Goal: Find specific page/section: Find specific page/section

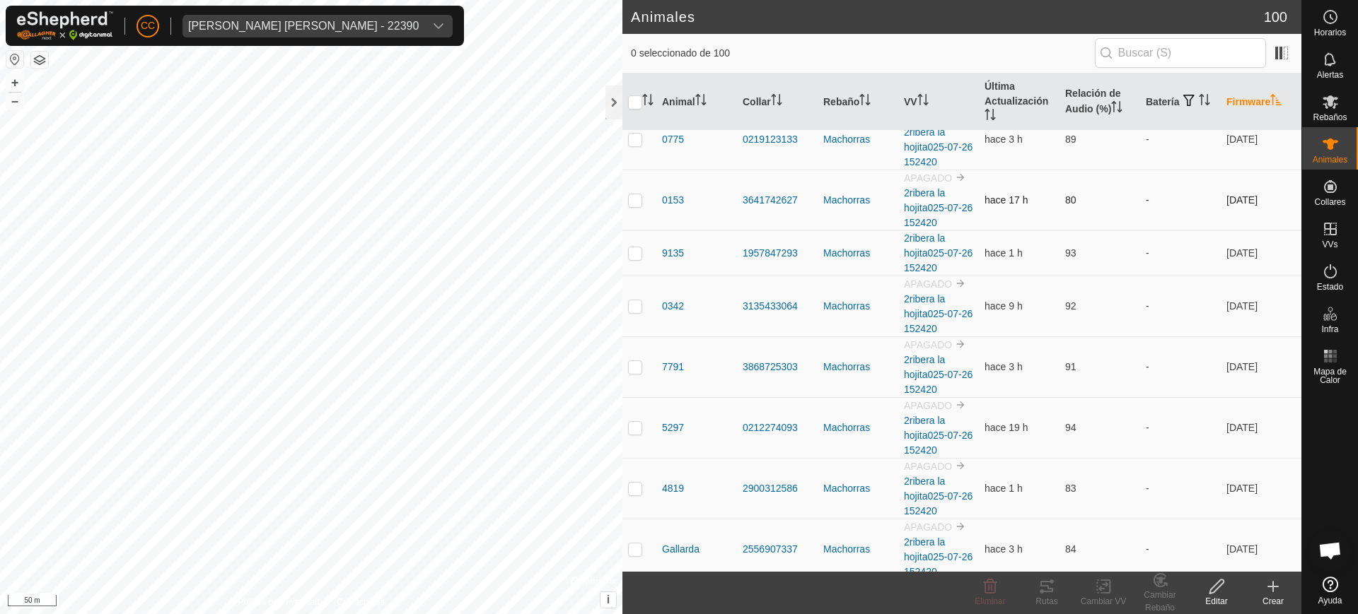
scroll to position [5050, 0]
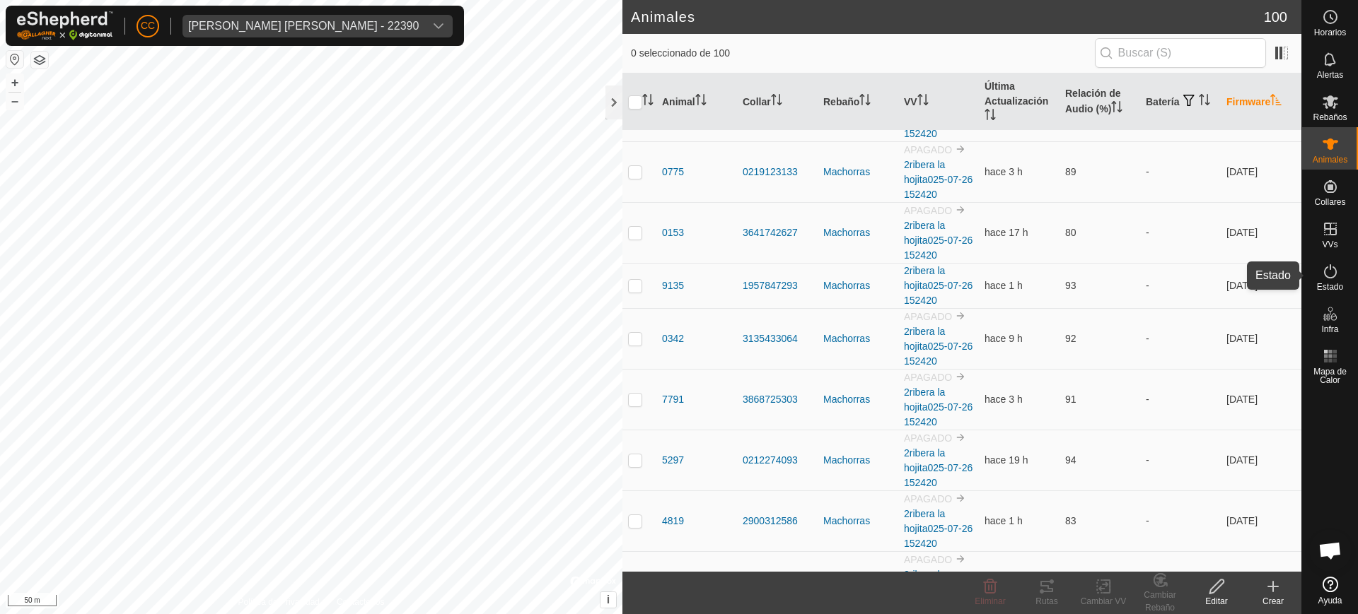
click at [1324, 277] on icon at bounding box center [1330, 271] width 17 height 17
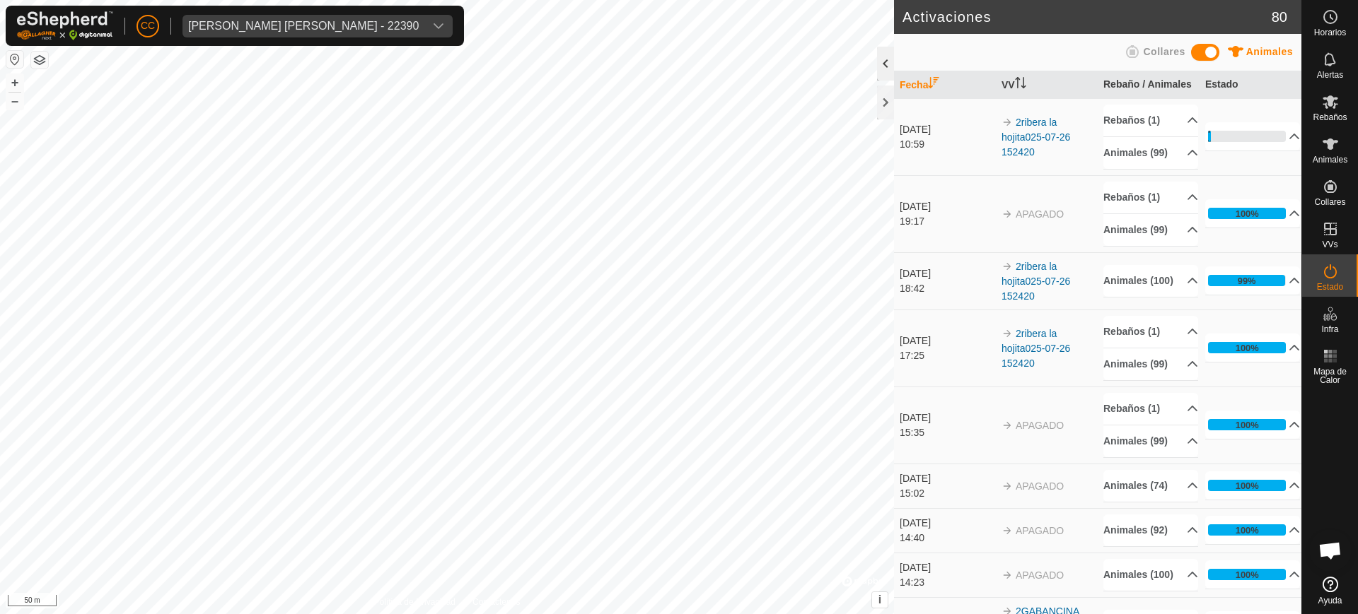
click at [878, 65] on div at bounding box center [885, 64] width 17 height 34
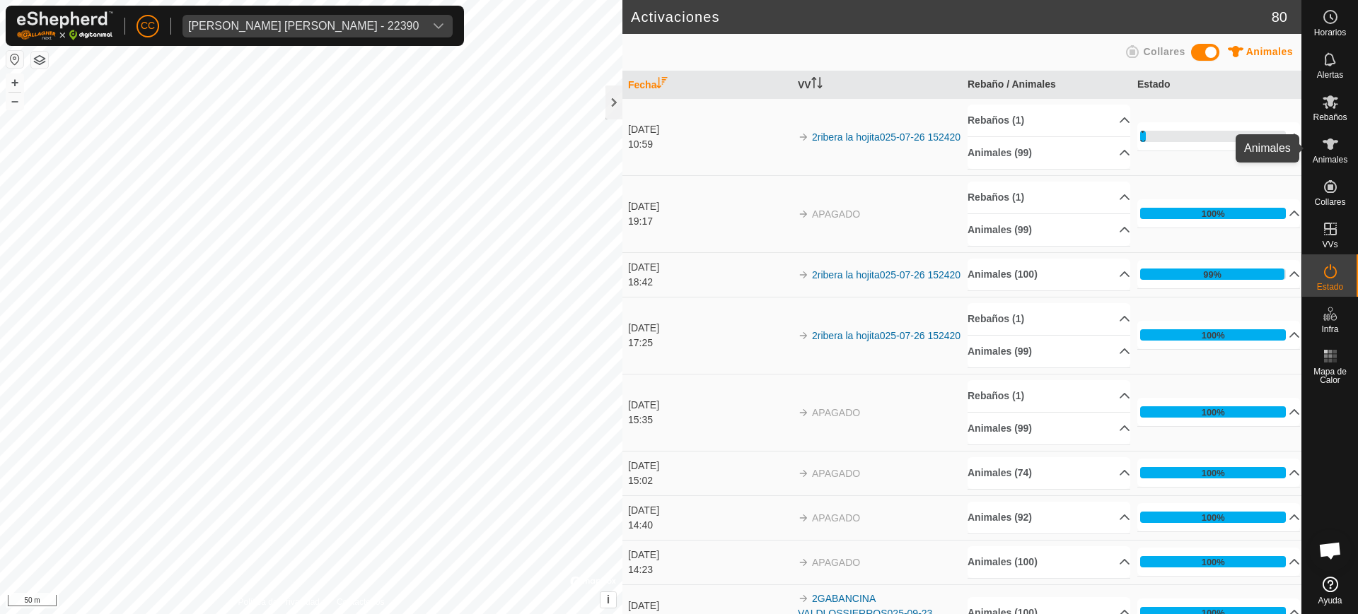
click at [1333, 162] on span "Animales" at bounding box center [1329, 160] width 35 height 8
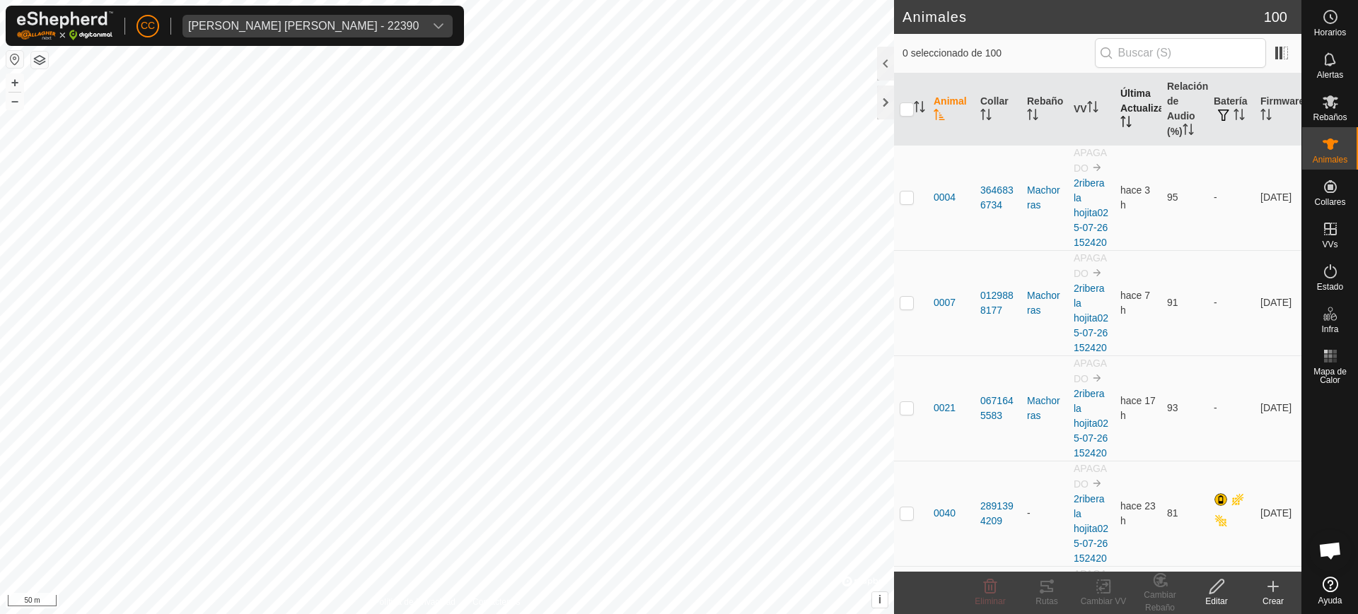
click at [1118, 130] on th "Última Actualización" at bounding box center [1137, 110] width 47 height 72
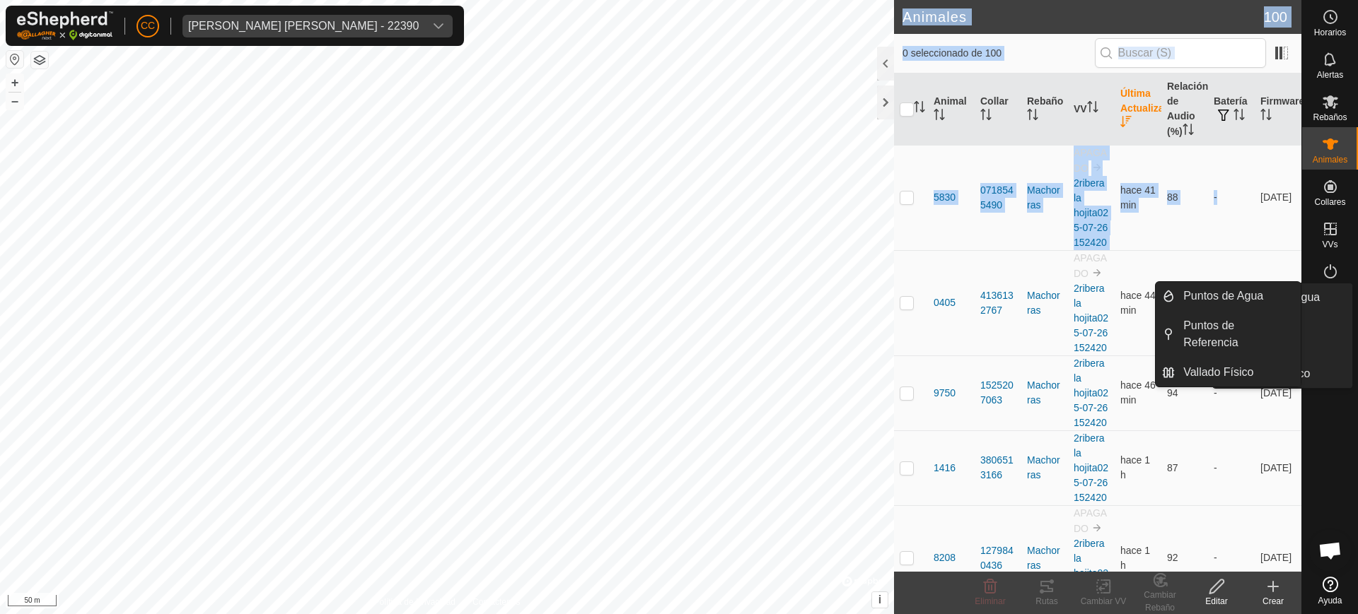
drag, startPoint x: 1235, startPoint y: 209, endPoint x: 1327, endPoint y: 331, distance: 153.4
click at [1327, 331] on div "Horarios Alertas Rebaños Animales Collares VVs Estado Infra Mapa de Calor Ayuda…" at bounding box center [679, 307] width 1358 height 614
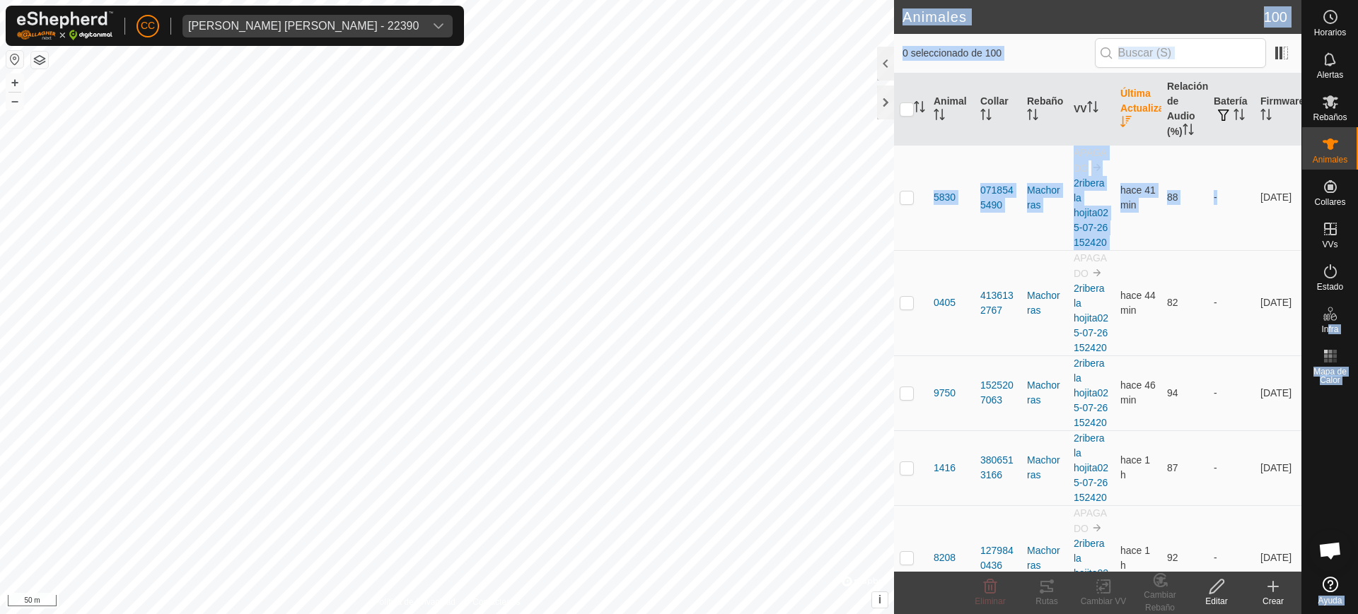
click at [1327, 331] on span "Infra" at bounding box center [1329, 329] width 17 height 8
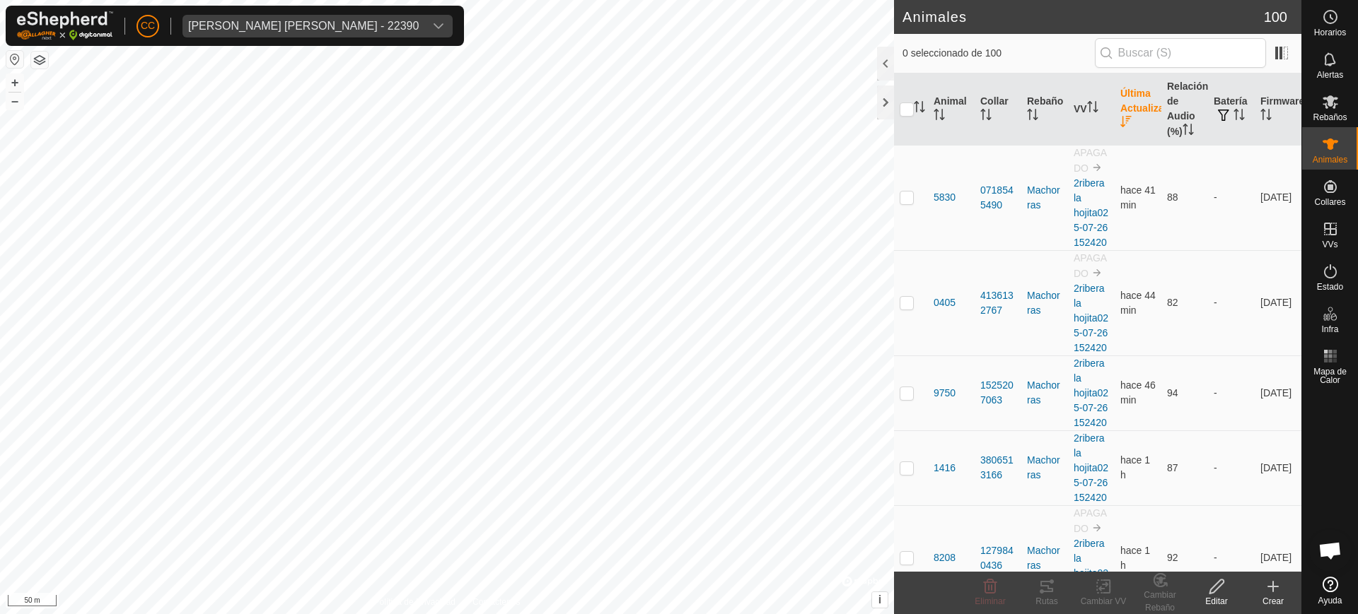
click at [1327, 317] on icon at bounding box center [1330, 313] width 17 height 17
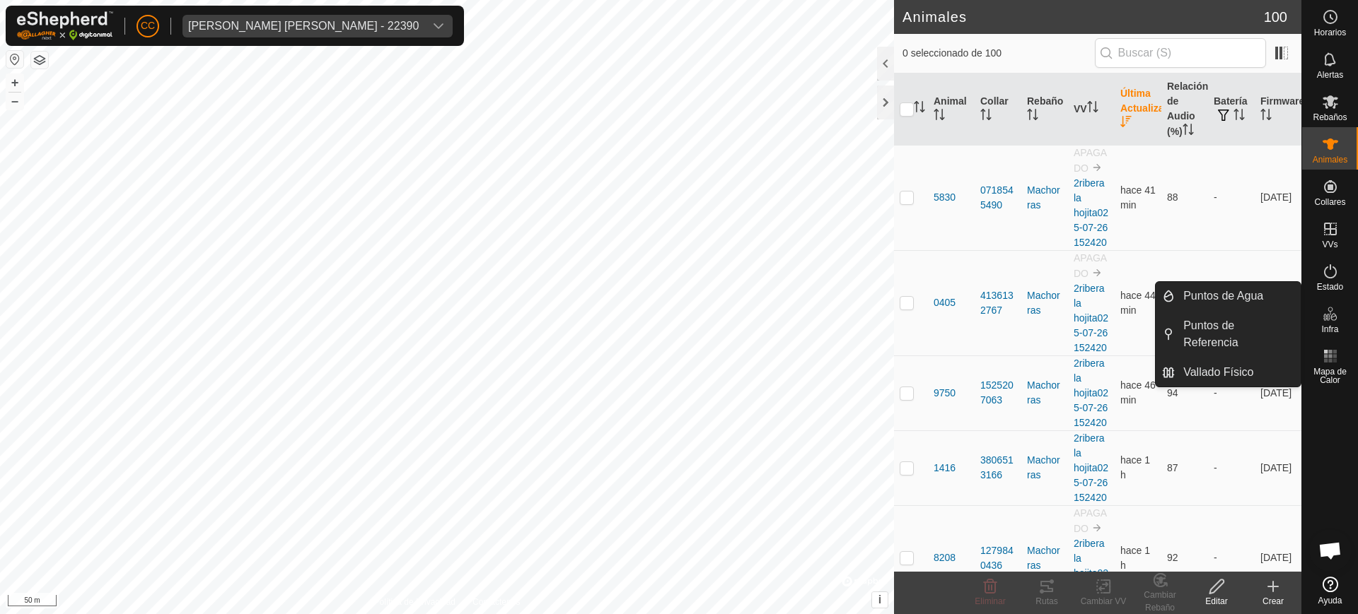
click at [1328, 313] on icon at bounding box center [1330, 313] width 17 height 17
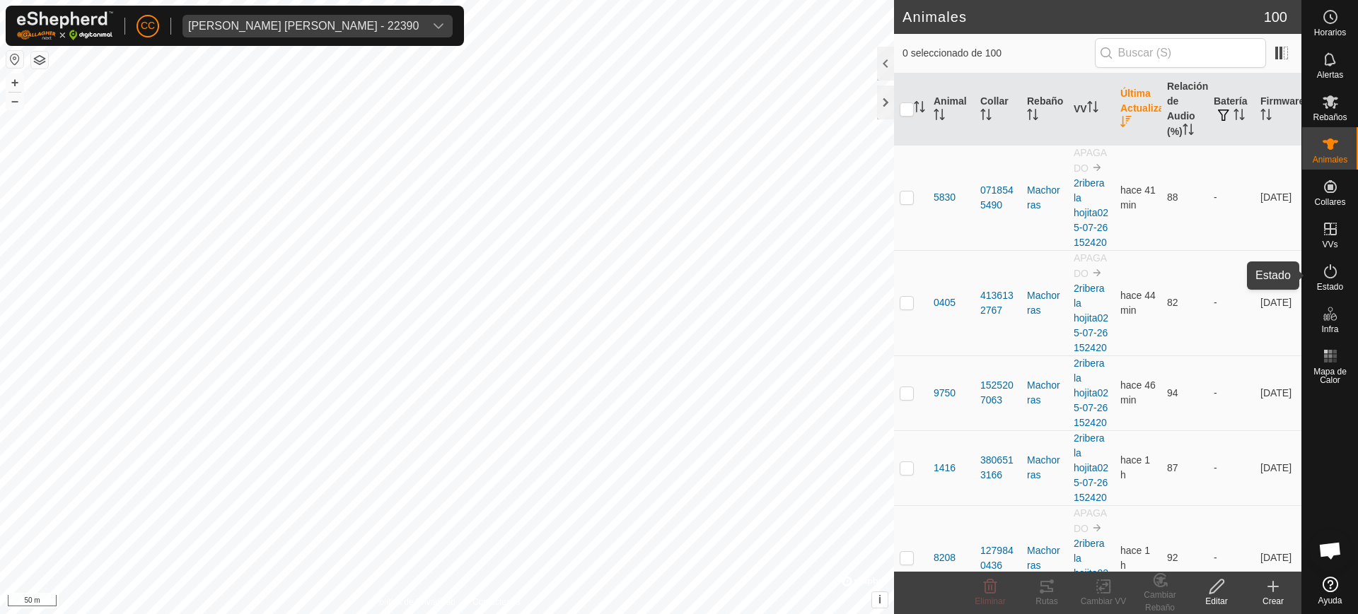
click at [1334, 283] on span "Estado" at bounding box center [1330, 287] width 26 height 8
click at [1328, 272] on icon at bounding box center [1330, 271] width 17 height 17
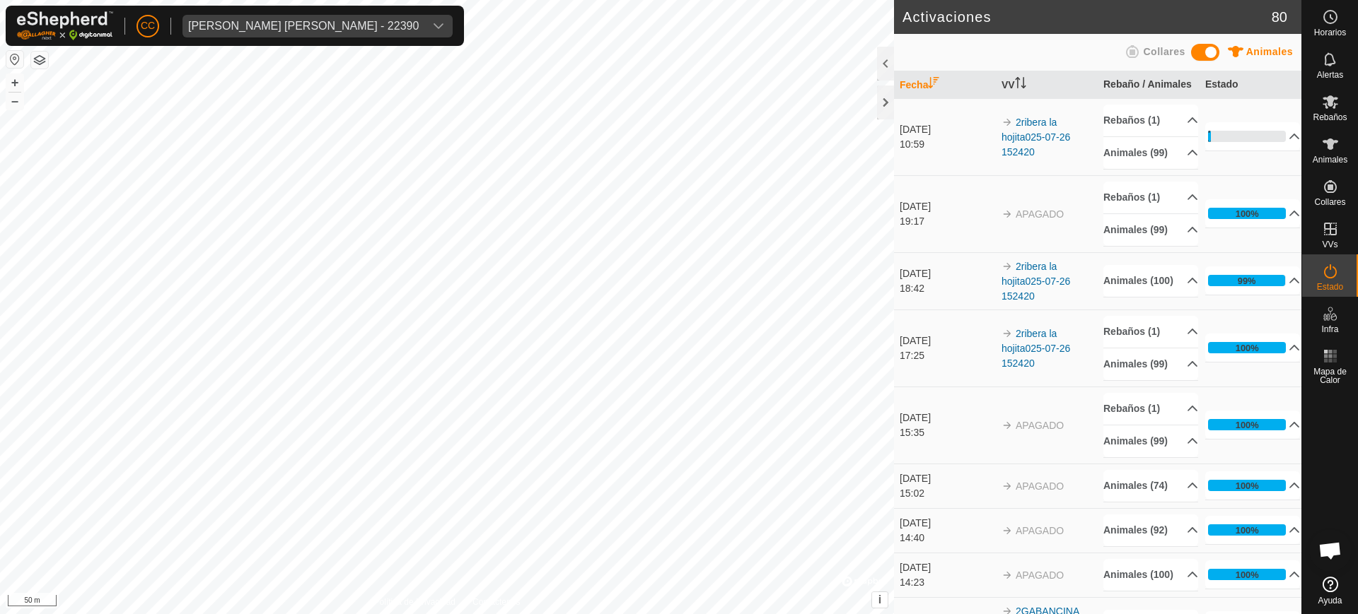
click at [1328, 272] on icon at bounding box center [1330, 271] width 17 height 17
click at [887, 66] on div at bounding box center [885, 64] width 17 height 34
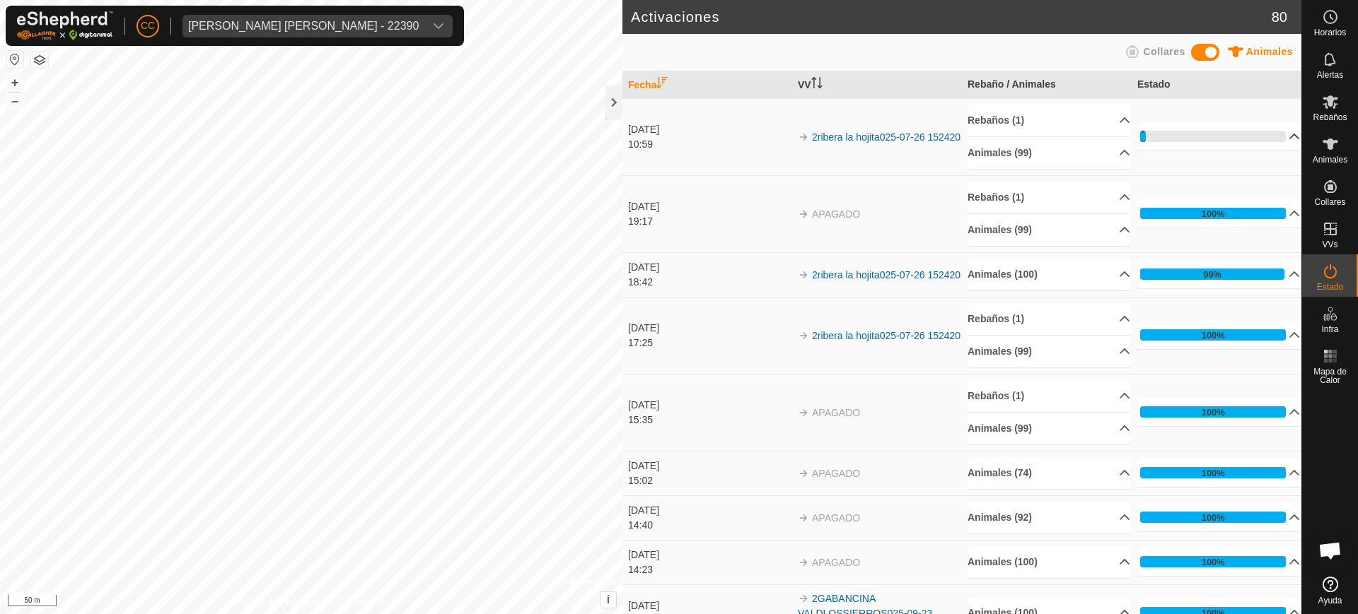
click at [1174, 139] on p-accordion-header "4%" at bounding box center [1218, 136] width 163 height 28
